Goal: Information Seeking & Learning: Learn about a topic

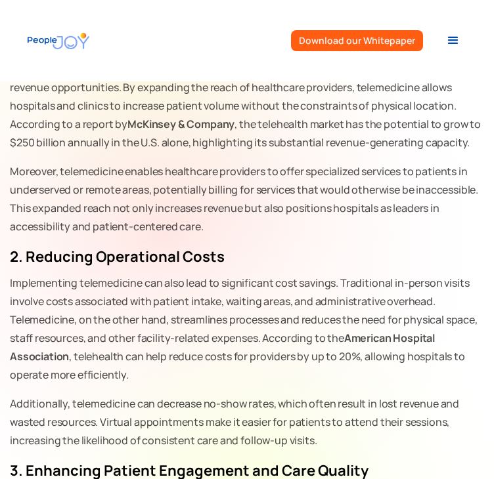
scroll to position [758, 0]
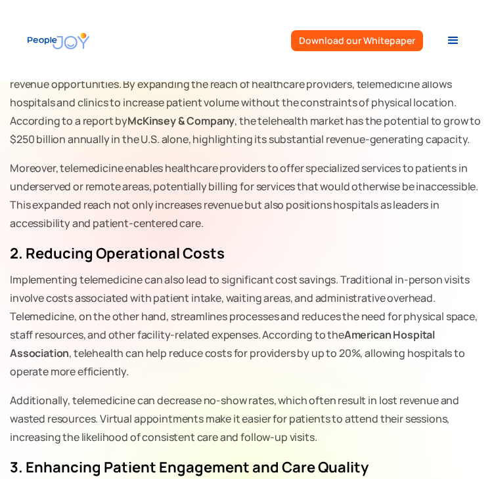
click at [122, 148] on p "One of the most significant financial advantages of telemedicine is its ability…" at bounding box center [247, 102] width 474 height 92
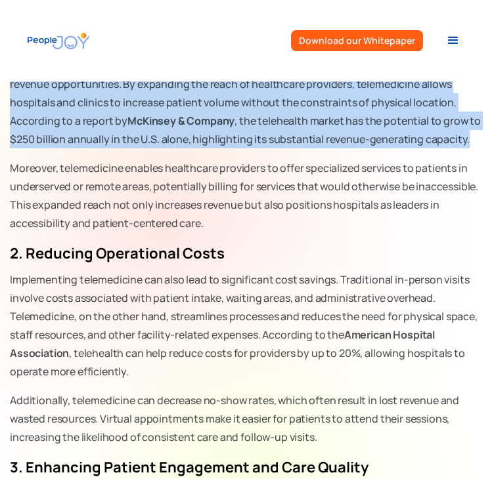
drag, startPoint x: 11, startPoint y: 171, endPoint x: 473, endPoint y: 236, distance: 467.5
click at [473, 148] on p "One of the most significant financial advantages of telemedicine is its ability…" at bounding box center [247, 102] width 474 height 92
copy p "One of the most significant financial advantages of telemedicine is its ability…"
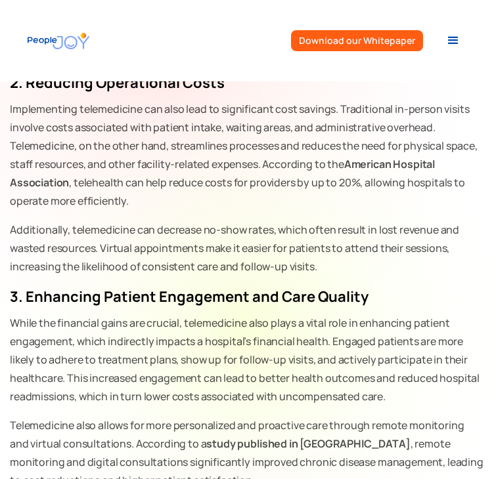
scroll to position [947, 0]
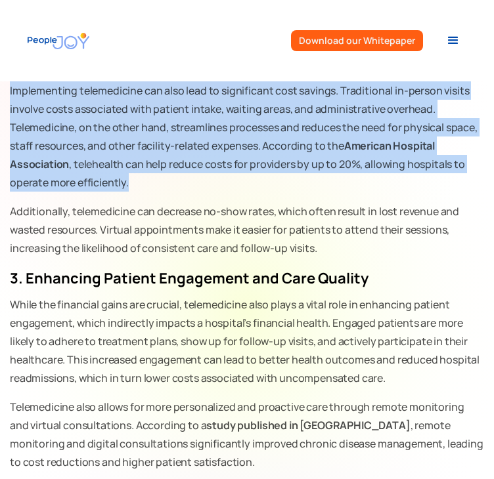
drag, startPoint x: 129, startPoint y: 286, endPoint x: 11, endPoint y: 198, distance: 147.0
click at [11, 192] on p "Implementing telemedicine can also lead to significant cost savings. Traditiona…" at bounding box center [247, 136] width 474 height 110
copy p "Implementing telemedicine can also lead to significant cost savings. Traditiona…"
click at [446, 192] on p "Implementing telemedicine can also lead to significant cost savings. Traditiona…" at bounding box center [247, 136] width 474 height 110
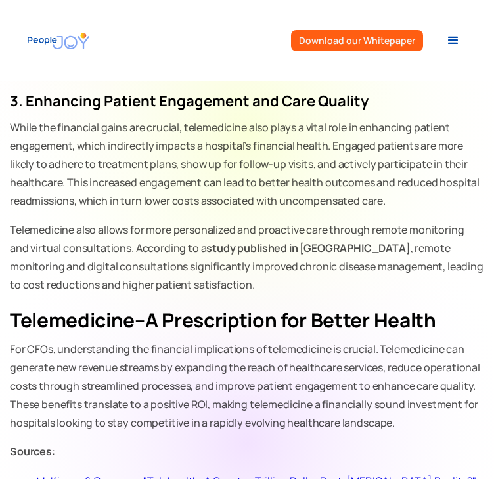
scroll to position [1143, 0]
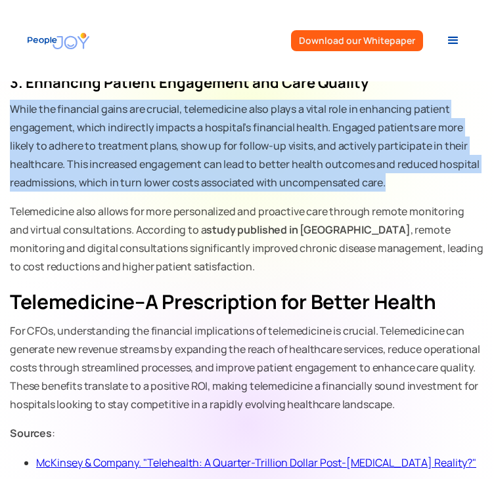
drag, startPoint x: 11, startPoint y: 214, endPoint x: 403, endPoint y: 283, distance: 398.0
click at [403, 192] on p "While the financial gains are crucial, telemedicine also plays a vital role in …" at bounding box center [247, 146] width 474 height 92
copy p "While the financial gains are crucial, telemedicine also plays a vital role in …"
click at [296, 202] on div "Telemedicine has become a pivotal tool in modern healthcare, especially followi…" at bounding box center [247, 93] width 474 height 1114
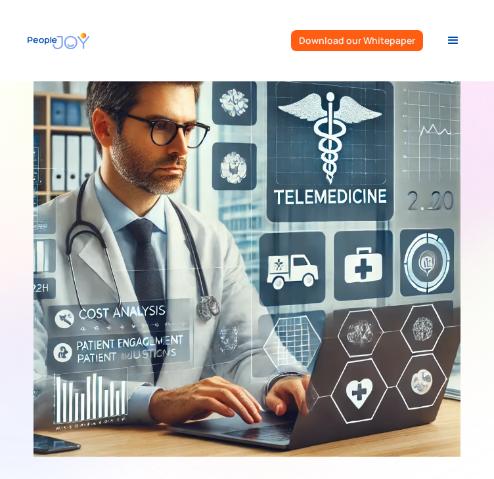
scroll to position [0, 0]
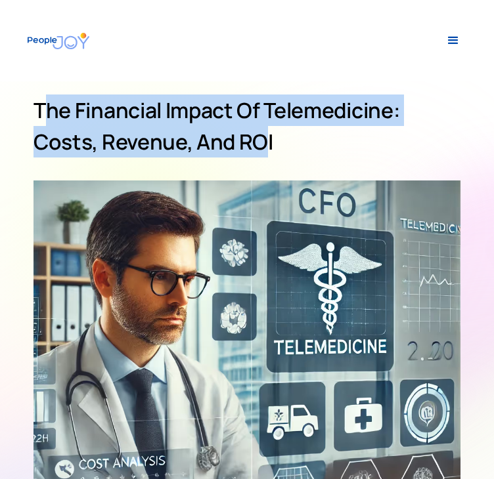
drag, startPoint x: 331, startPoint y: 209, endPoint x: 66, endPoint y: 121, distance: 279.5
click at [66, 121] on h1 "The Financial Impact of Telemedicine: Costs, Revenue, and ROI" at bounding box center [246, 126] width 427 height 63
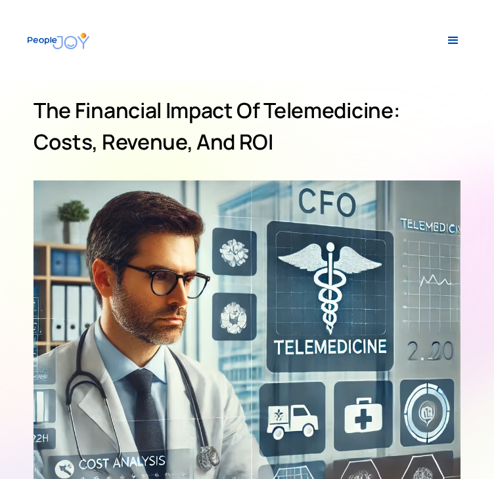
click at [412, 237] on div "The Financial Impact of Telemedicine: Costs, Revenue, and ROI" at bounding box center [246, 352] width 427 height 542
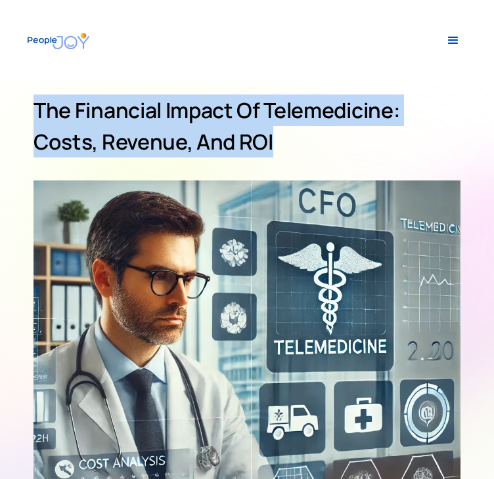
drag, startPoint x: 356, startPoint y: 201, endPoint x: 16, endPoint y: 114, distance: 350.4
click at [16, 114] on section "The Financial Impact of Telemedicine: Costs, Revenue, and ROI" at bounding box center [247, 372] width 494 height 582
copy h1 "The Financial Impact of Telemedicine: Costs, Revenue, and ROI"
click at [326, 158] on h1 "The Financial Impact of Telemedicine: Costs, Revenue, and ROI" at bounding box center [246, 126] width 427 height 63
drag, startPoint x: 354, startPoint y: 210, endPoint x: 17, endPoint y: 118, distance: 349.2
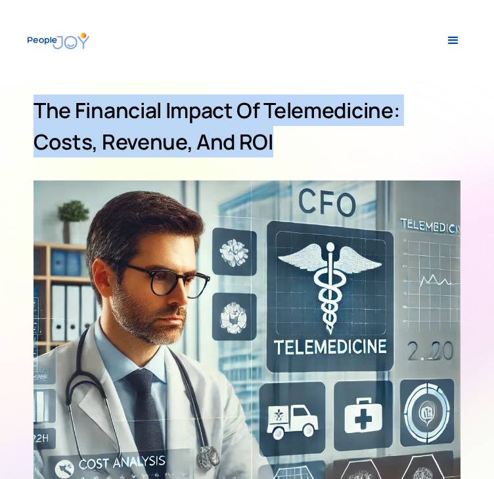
click at [17, 118] on section "The Financial Impact of Telemedicine: Costs, Revenue, and ROI" at bounding box center [247, 372] width 494 height 582
copy h1 "The Financial Impact of Telemedicine: Costs, Revenue, and ROI"
